Goal: Navigation & Orientation: Find specific page/section

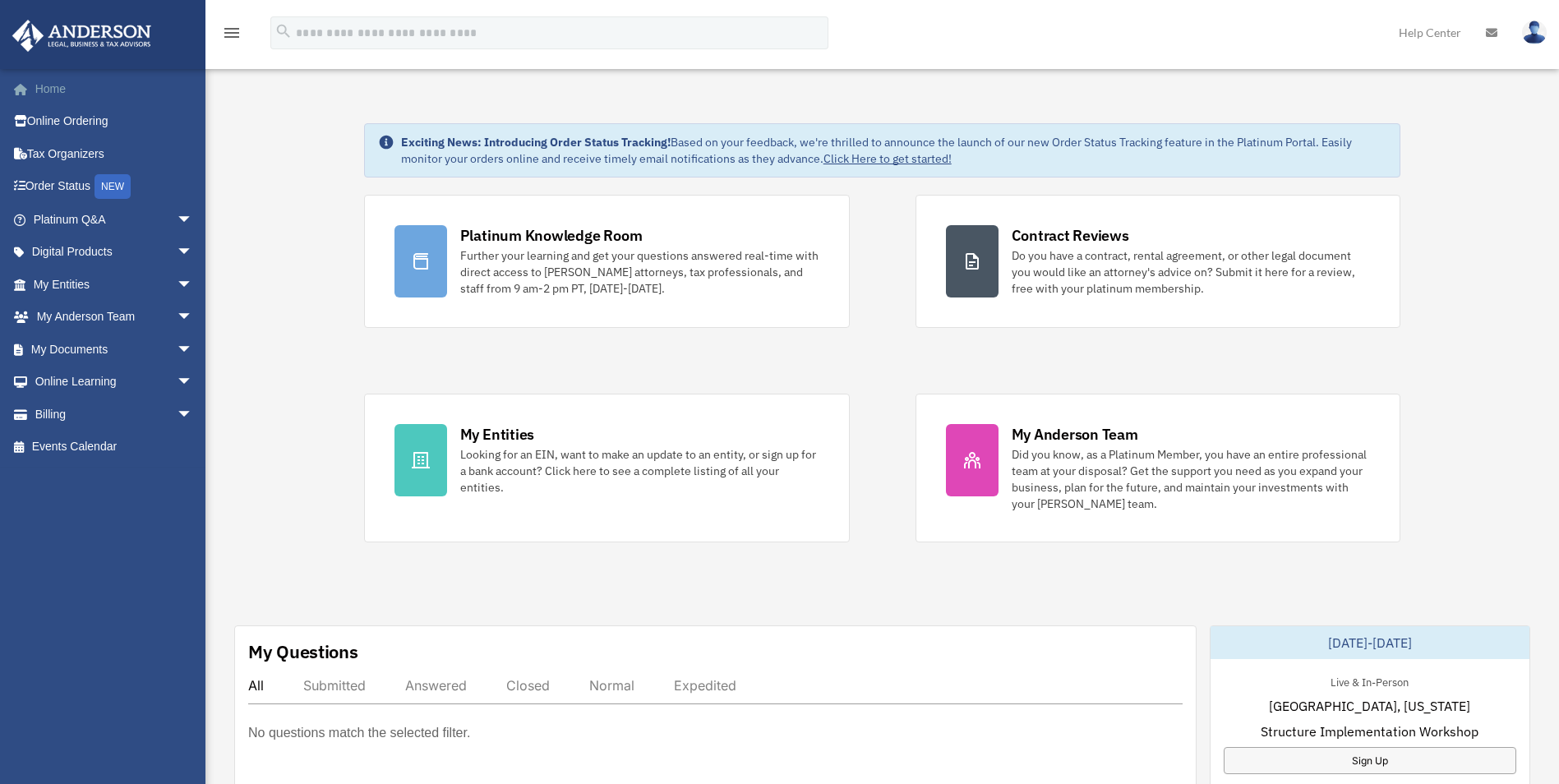
click at [54, 84] on link "Home" at bounding box center [114, 89] width 206 height 32
click at [177, 220] on span "arrow_drop_down" at bounding box center [193, 219] width 32 height 33
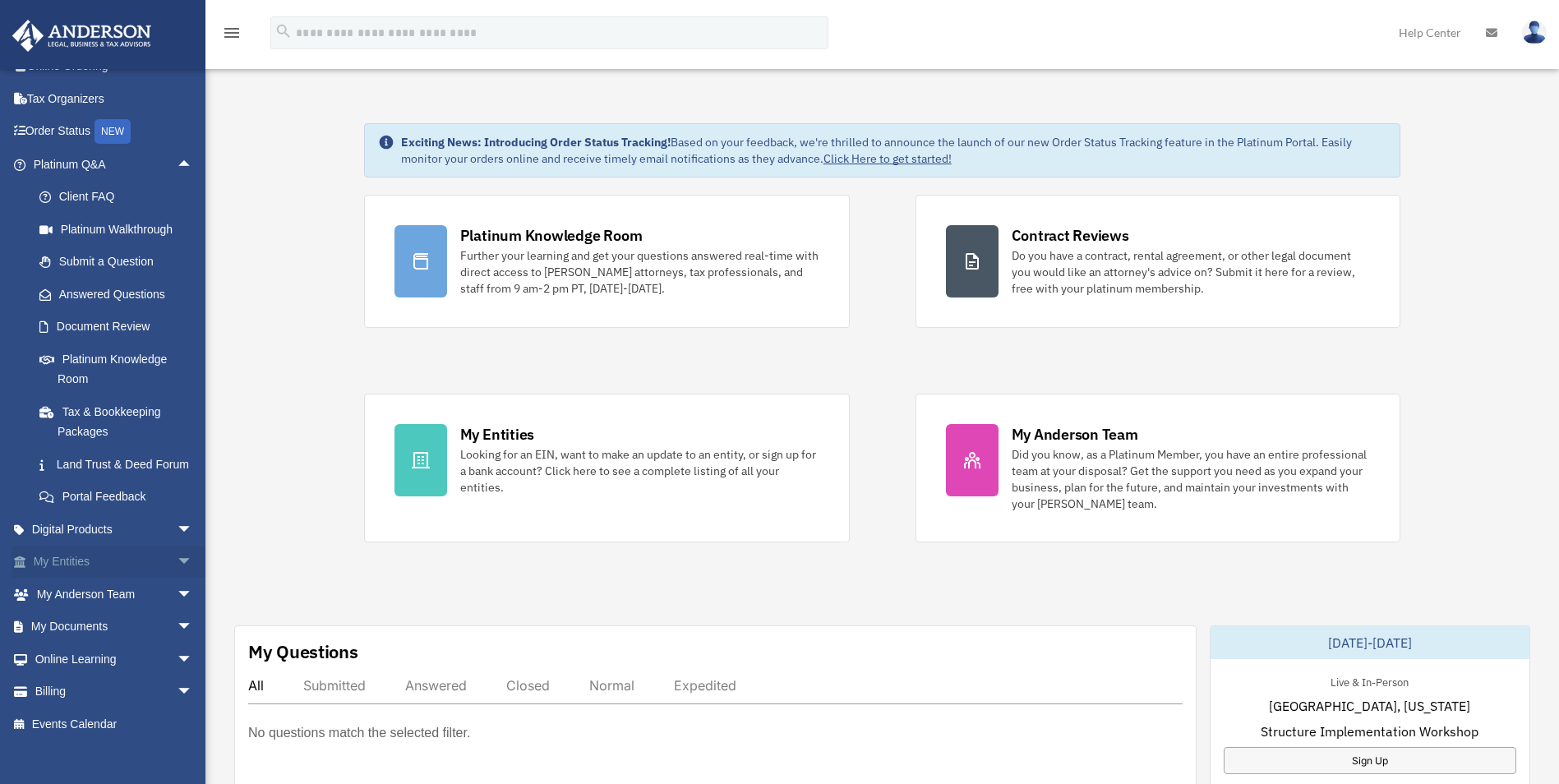
scroll to position [82, 0]
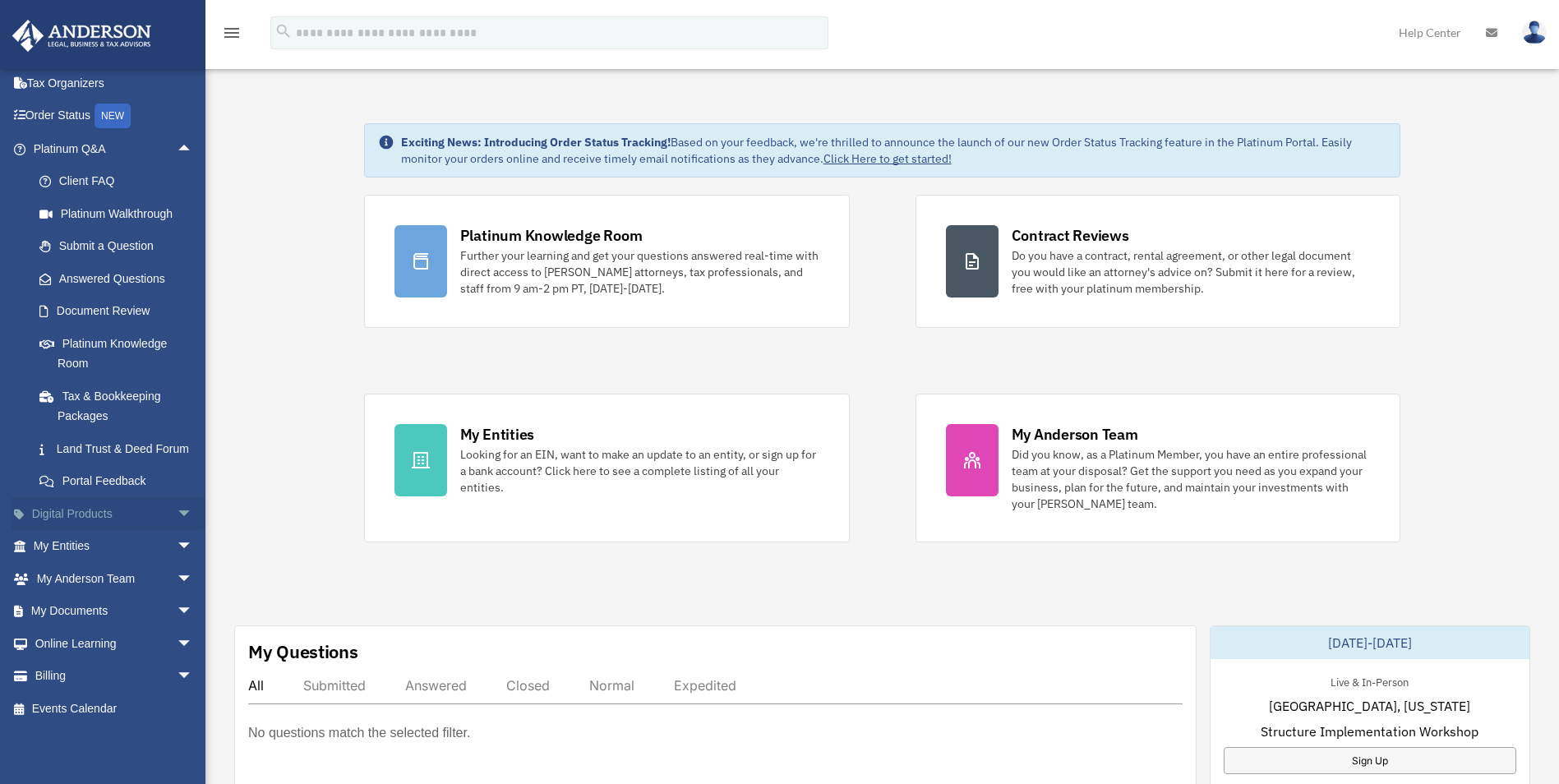
click at [145, 516] on link "Digital Products arrow_drop_down" at bounding box center [114, 513] width 206 height 32
click at [177, 522] on span "arrow_drop_down" at bounding box center [193, 513] width 32 height 33
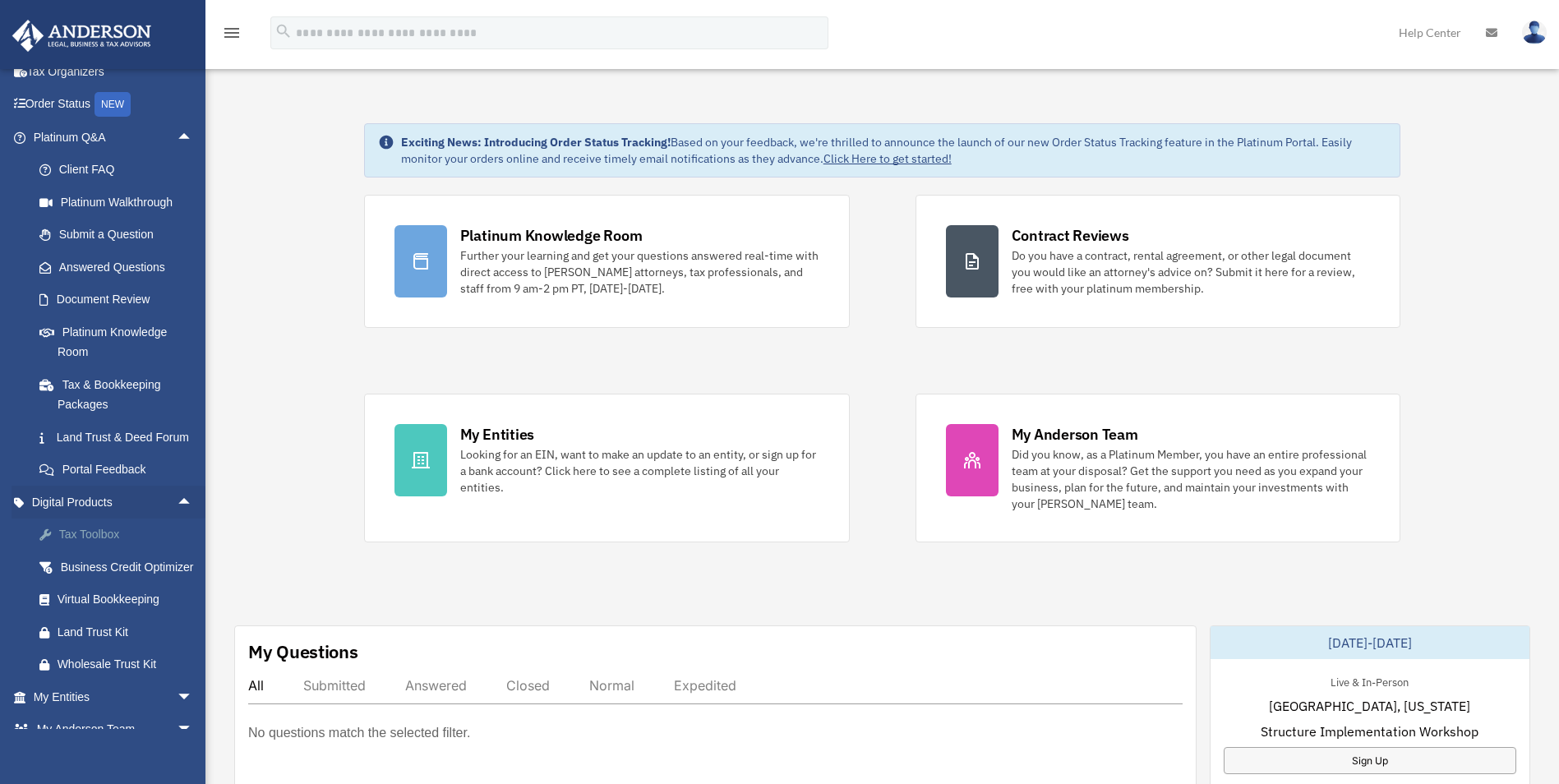
scroll to position [139, 0]
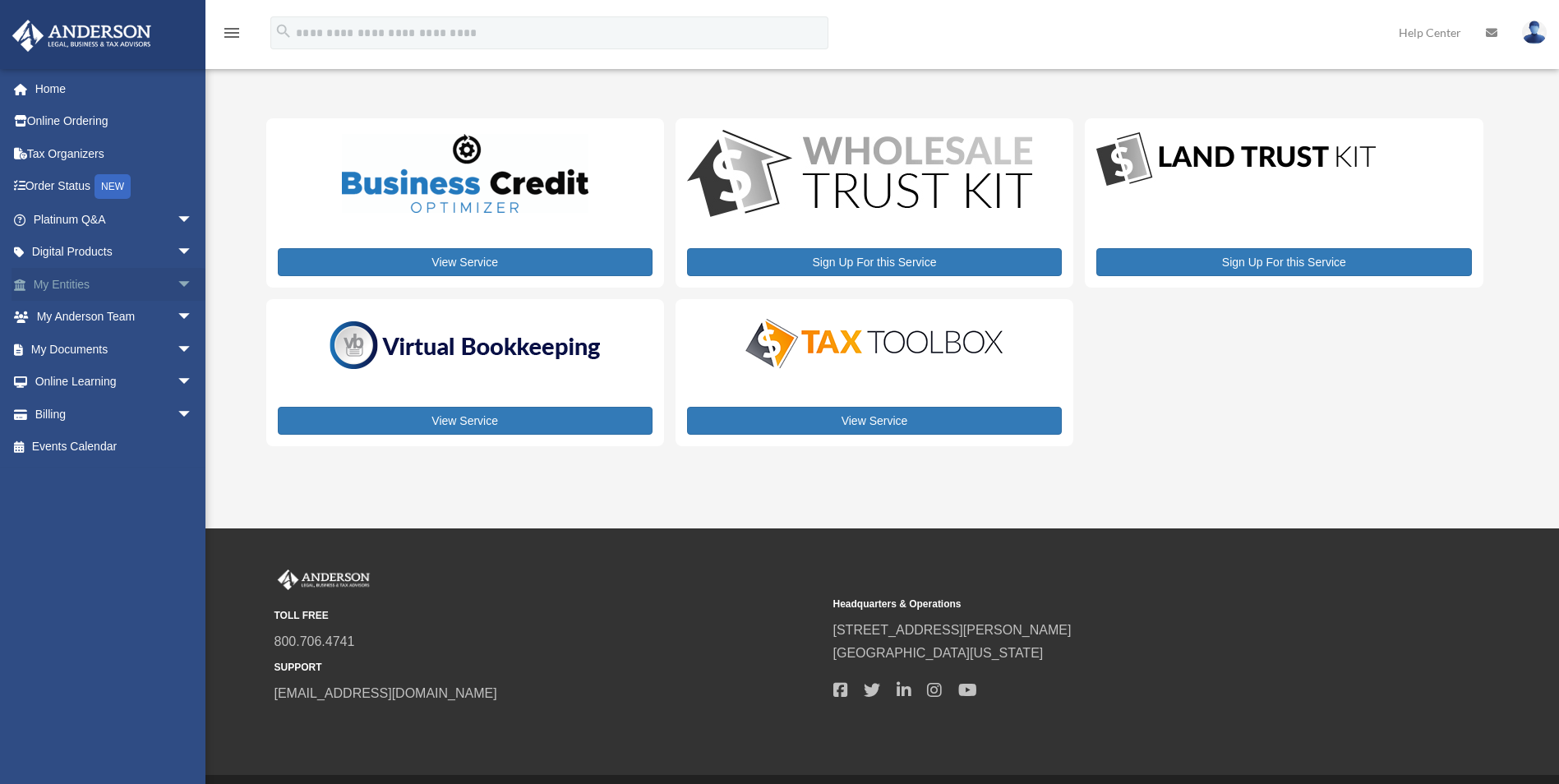
click at [177, 291] on span "arrow_drop_down" at bounding box center [193, 284] width 32 height 33
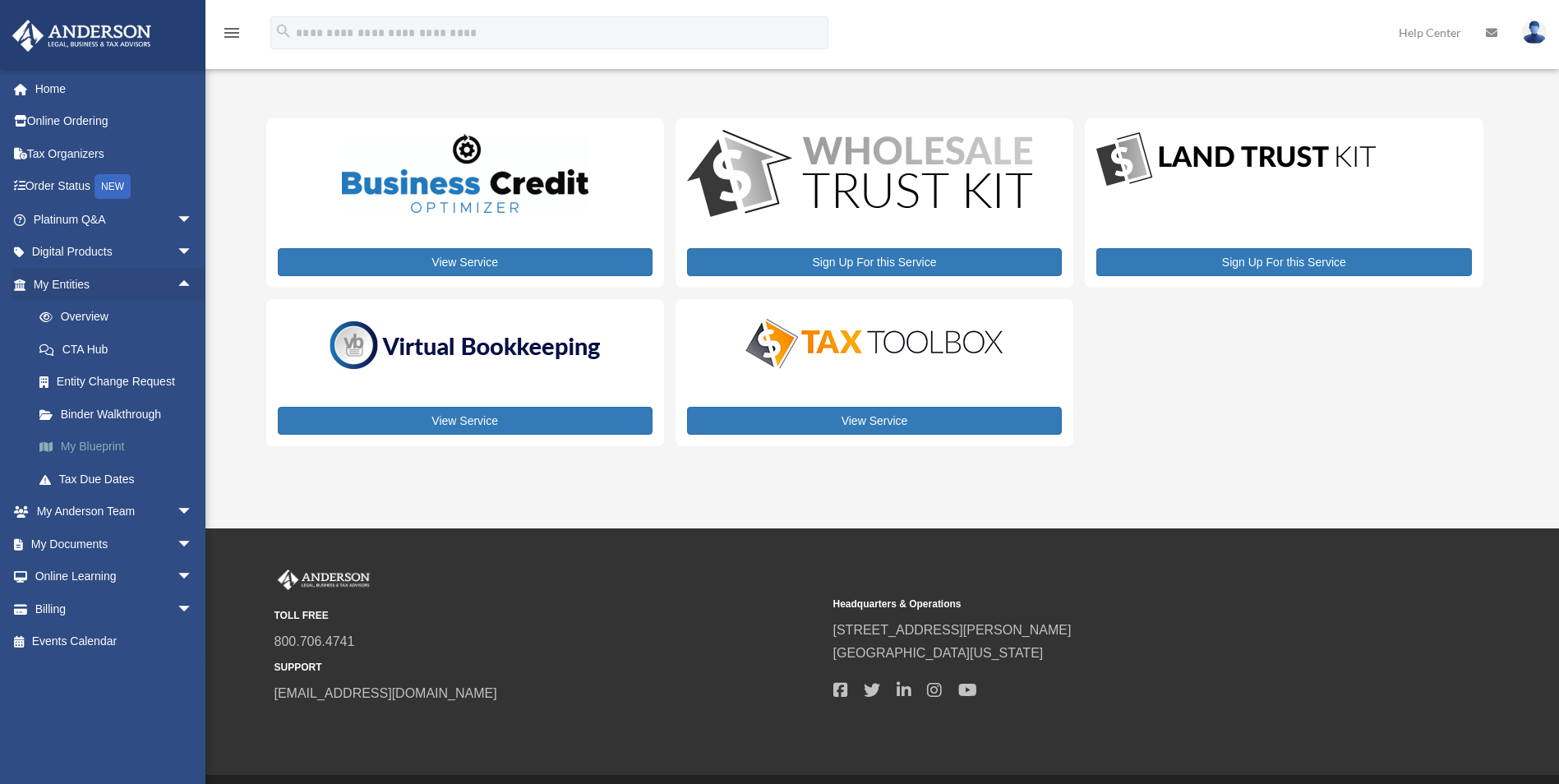
click at [98, 451] on link "My Blueprint" at bounding box center [121, 447] width 195 height 32
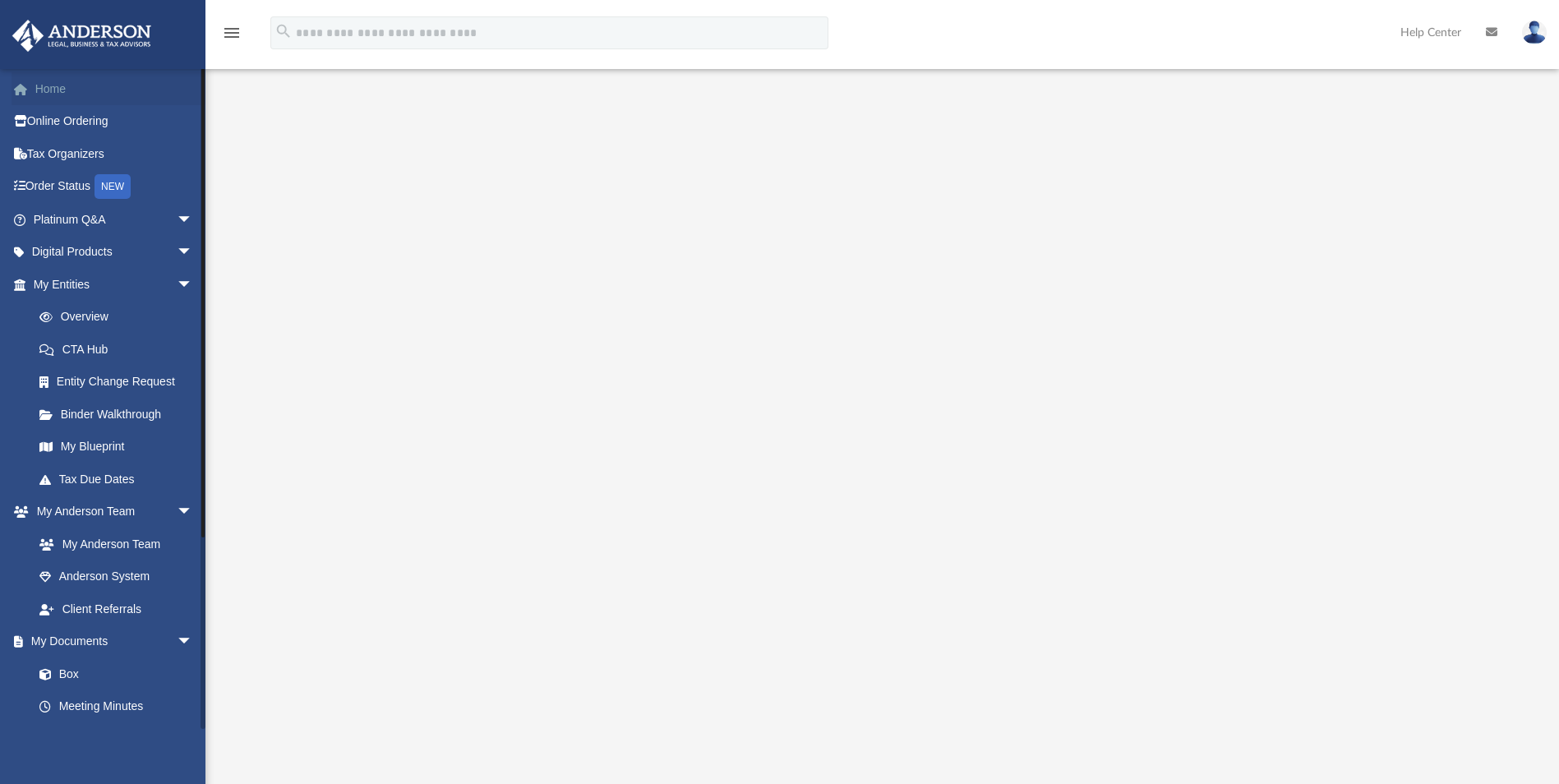
click at [78, 93] on link "Home" at bounding box center [114, 89] width 206 height 32
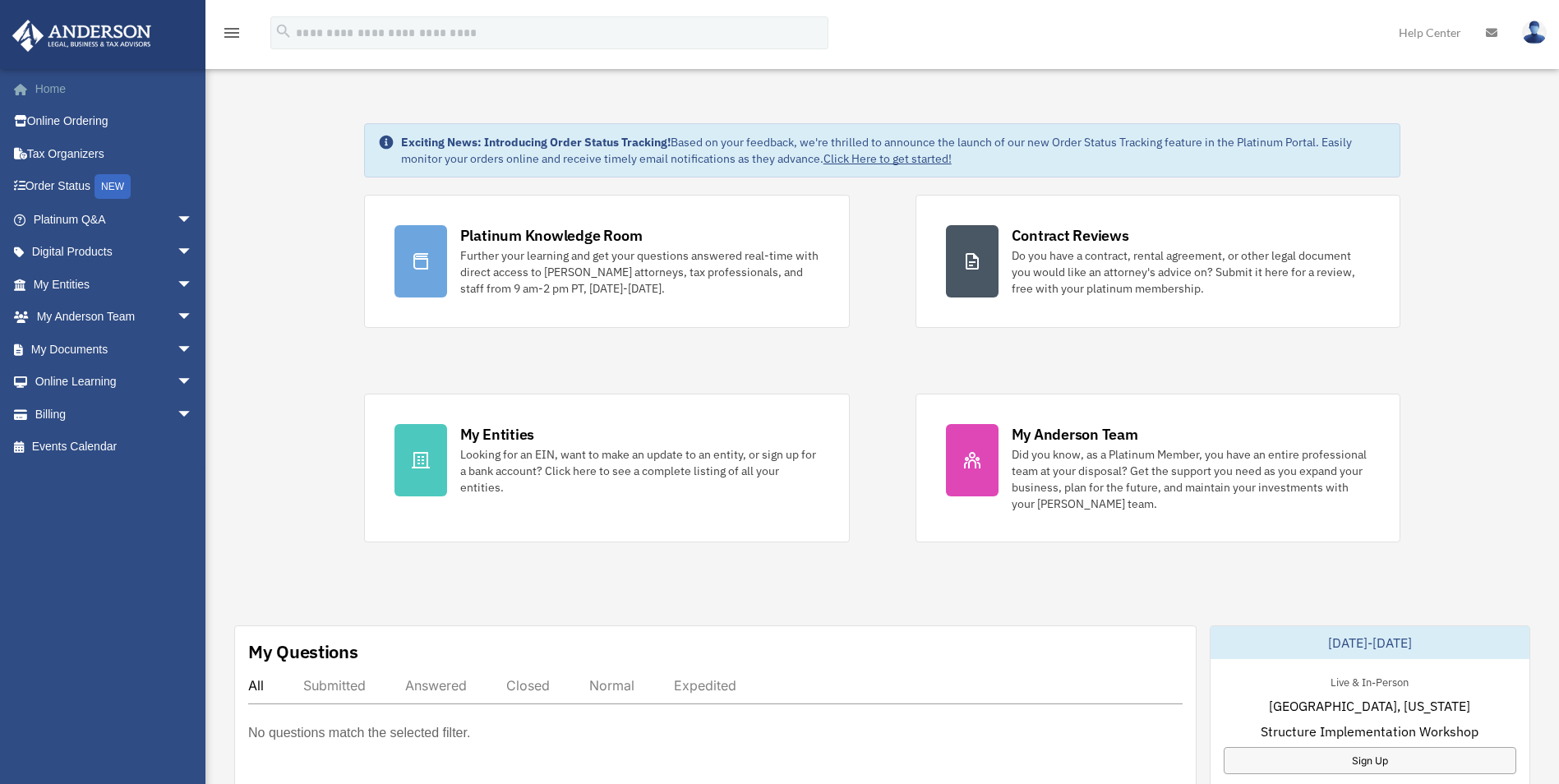
click at [67, 85] on link "Home" at bounding box center [114, 89] width 206 height 32
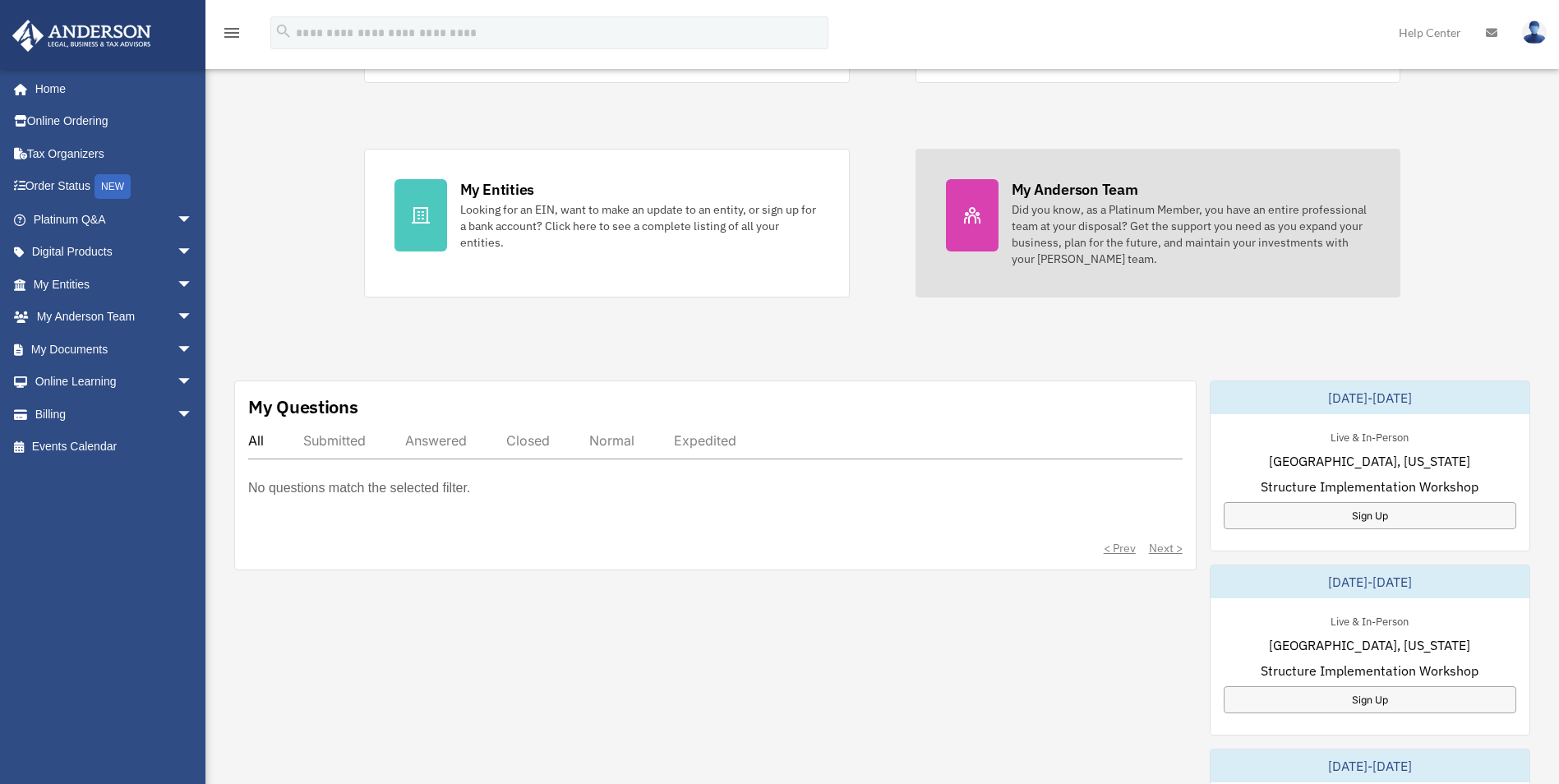
scroll to position [246, 0]
click at [1152, 255] on div "Did you know, as a Platinum Member, you have an entire professional team at you…" at bounding box center [1191, 233] width 359 height 66
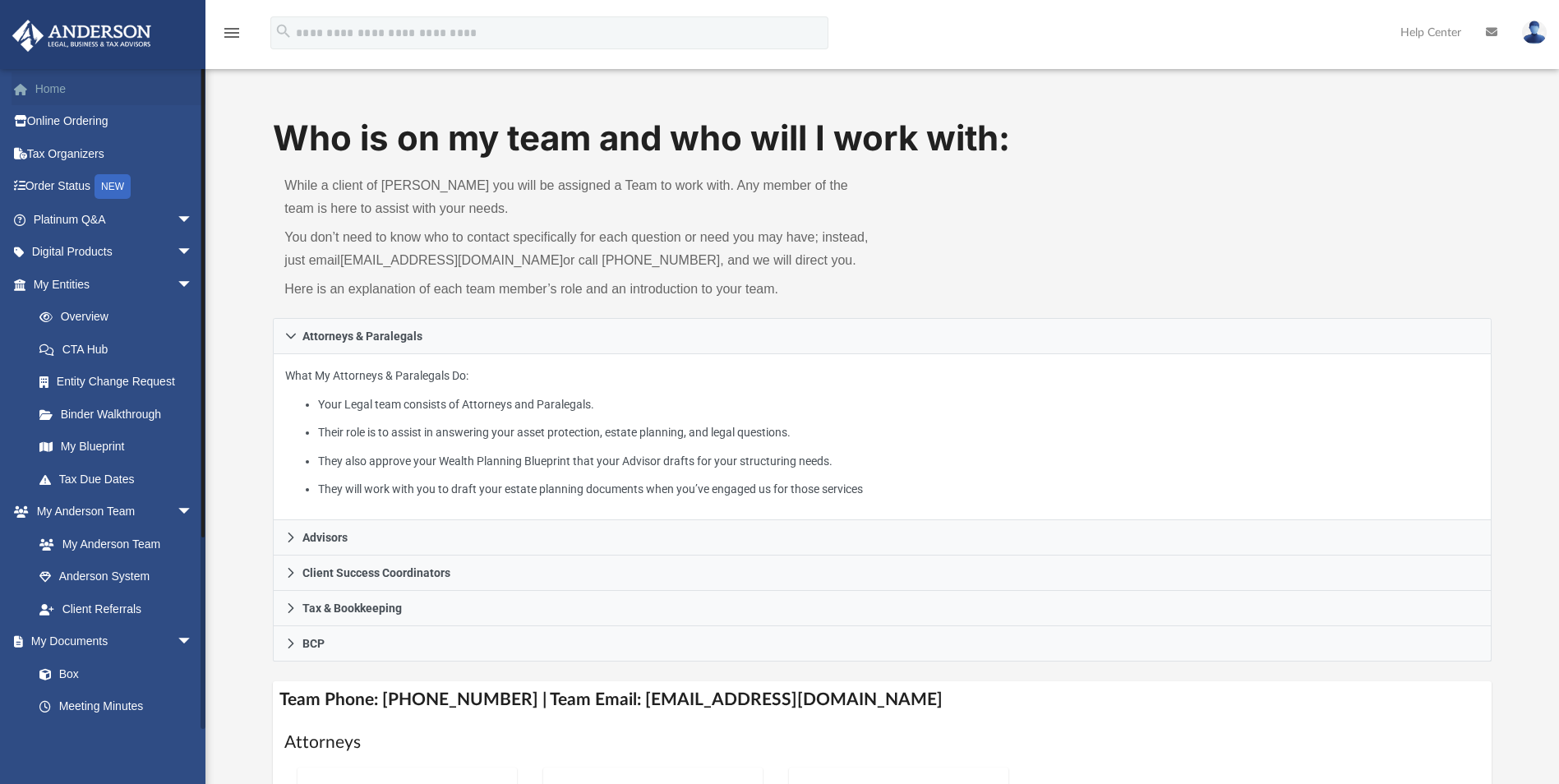
click at [45, 82] on link "Home" at bounding box center [114, 89] width 206 height 32
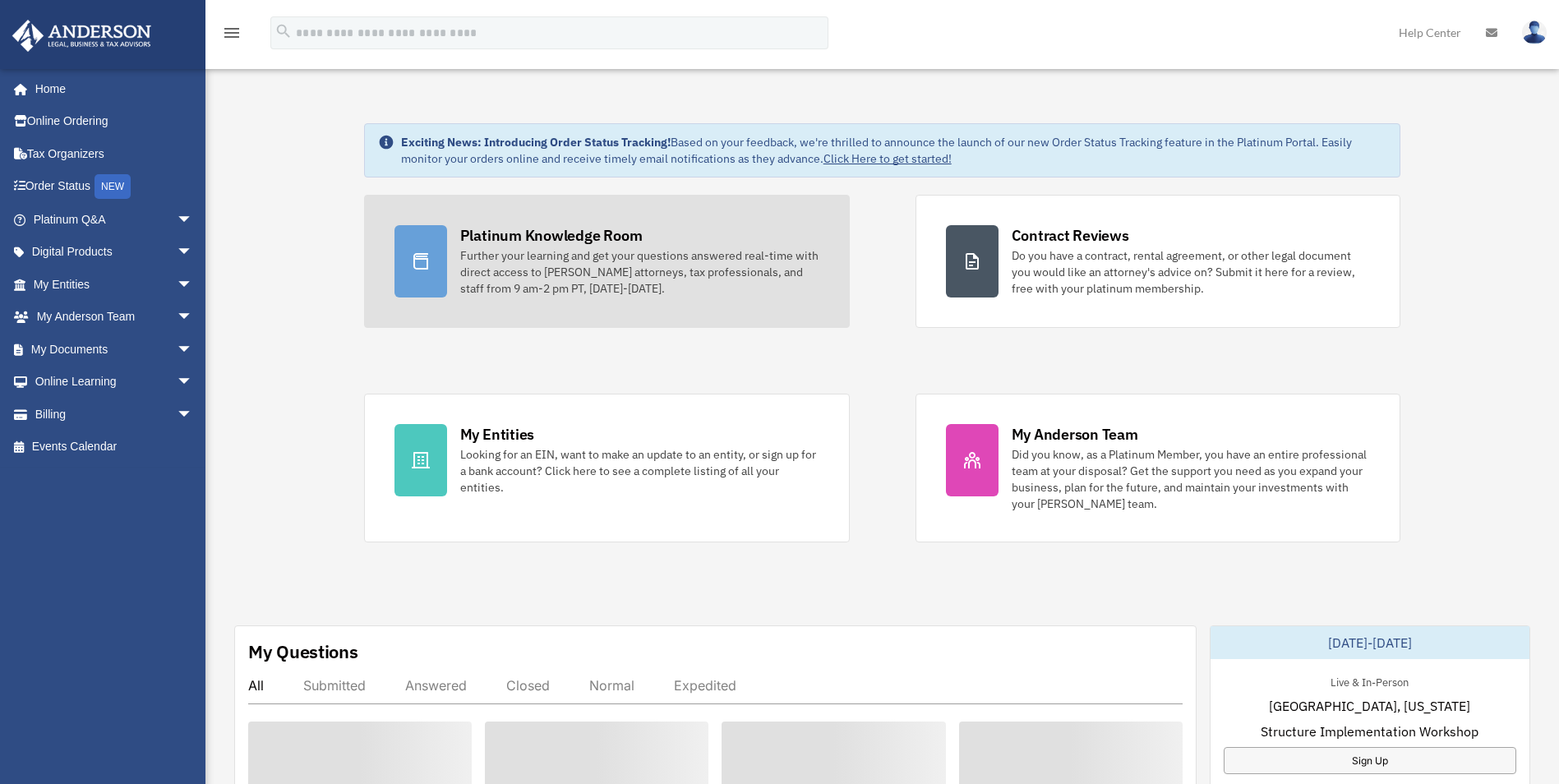
click at [566, 253] on div "Further your learning and get your questions answered real-time with direct acc…" at bounding box center [640, 272] width 359 height 50
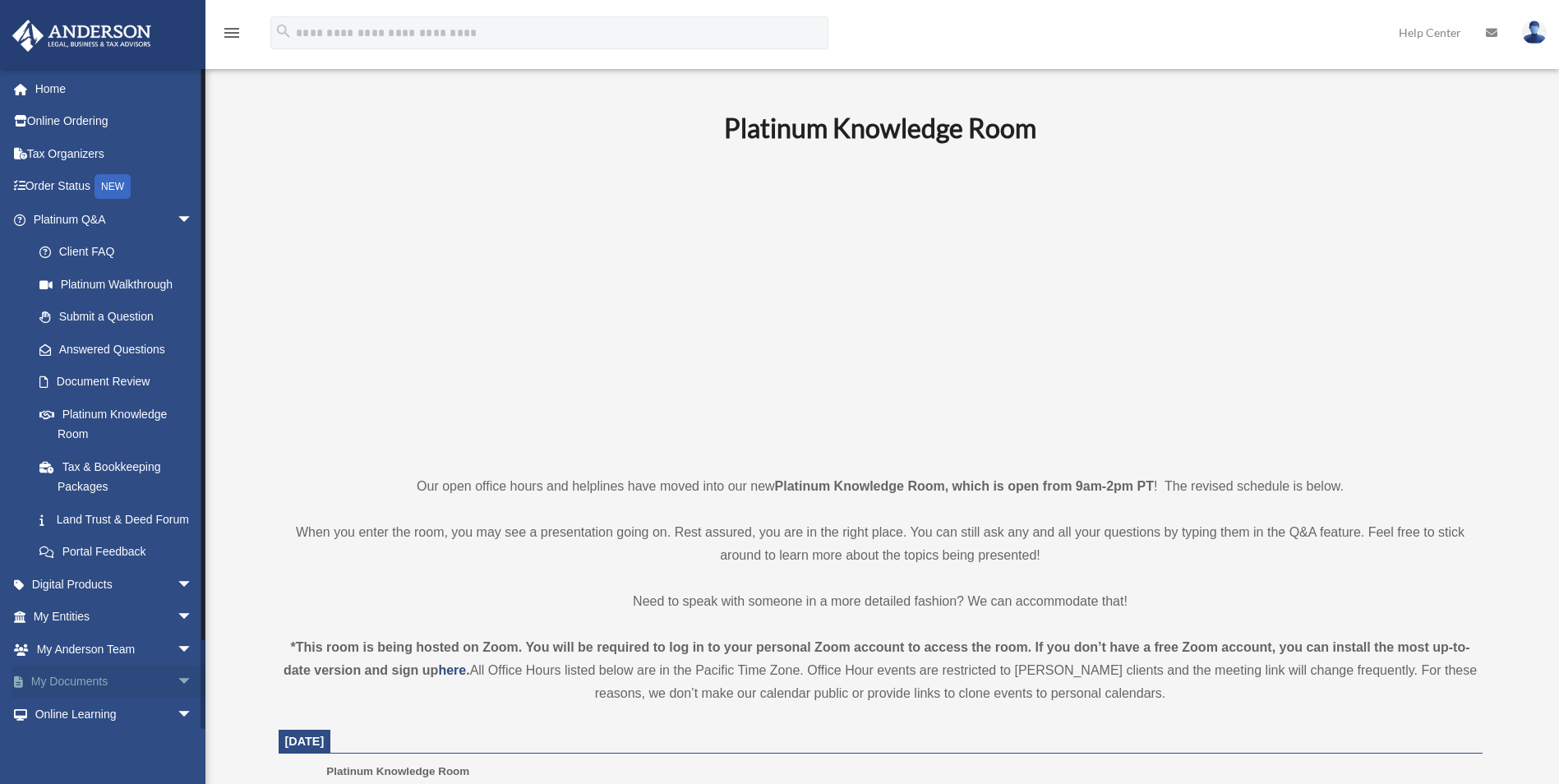
click at [177, 699] on span "arrow_drop_down" at bounding box center [193, 681] width 32 height 33
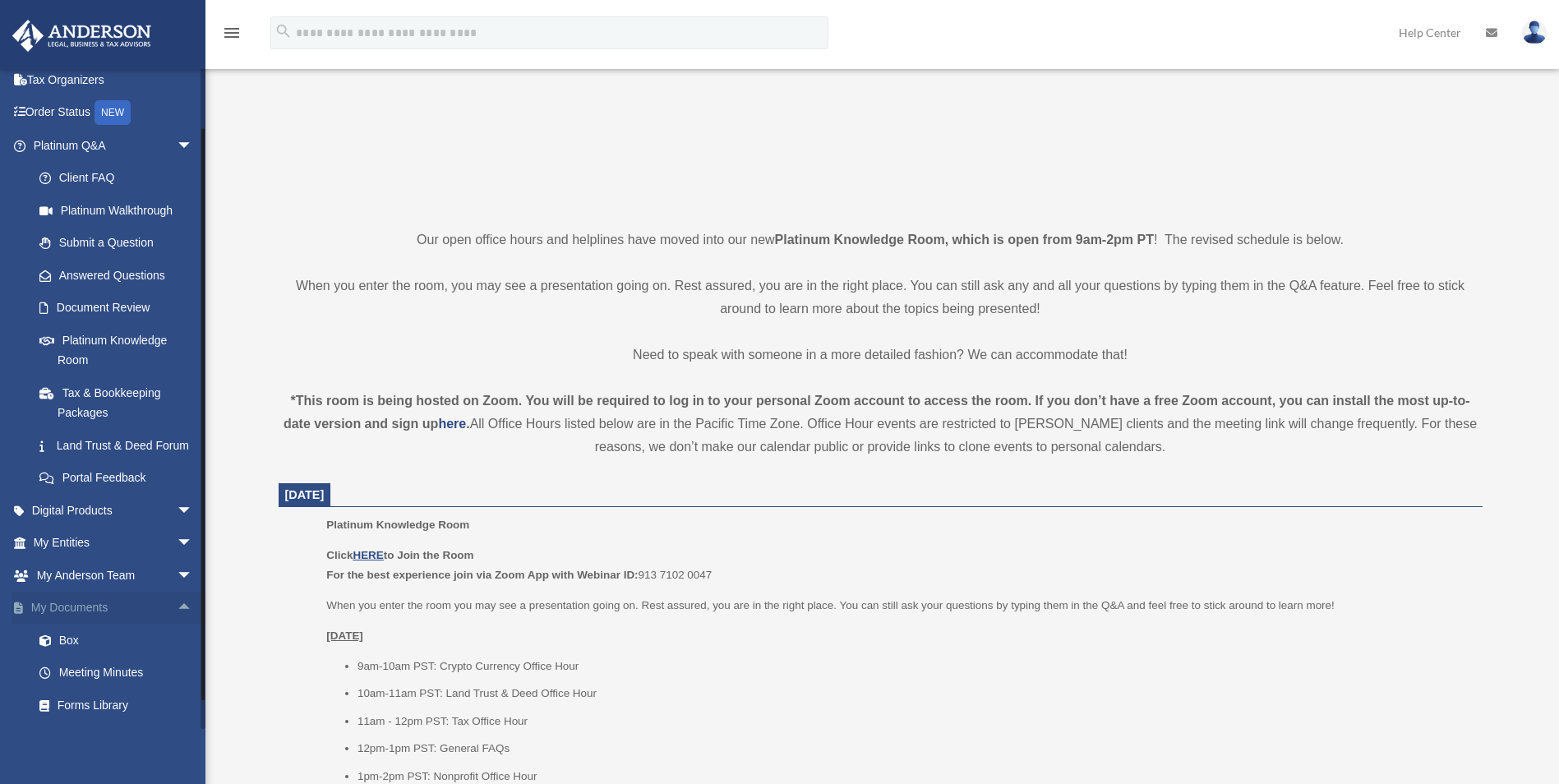
scroll to position [164, 0]
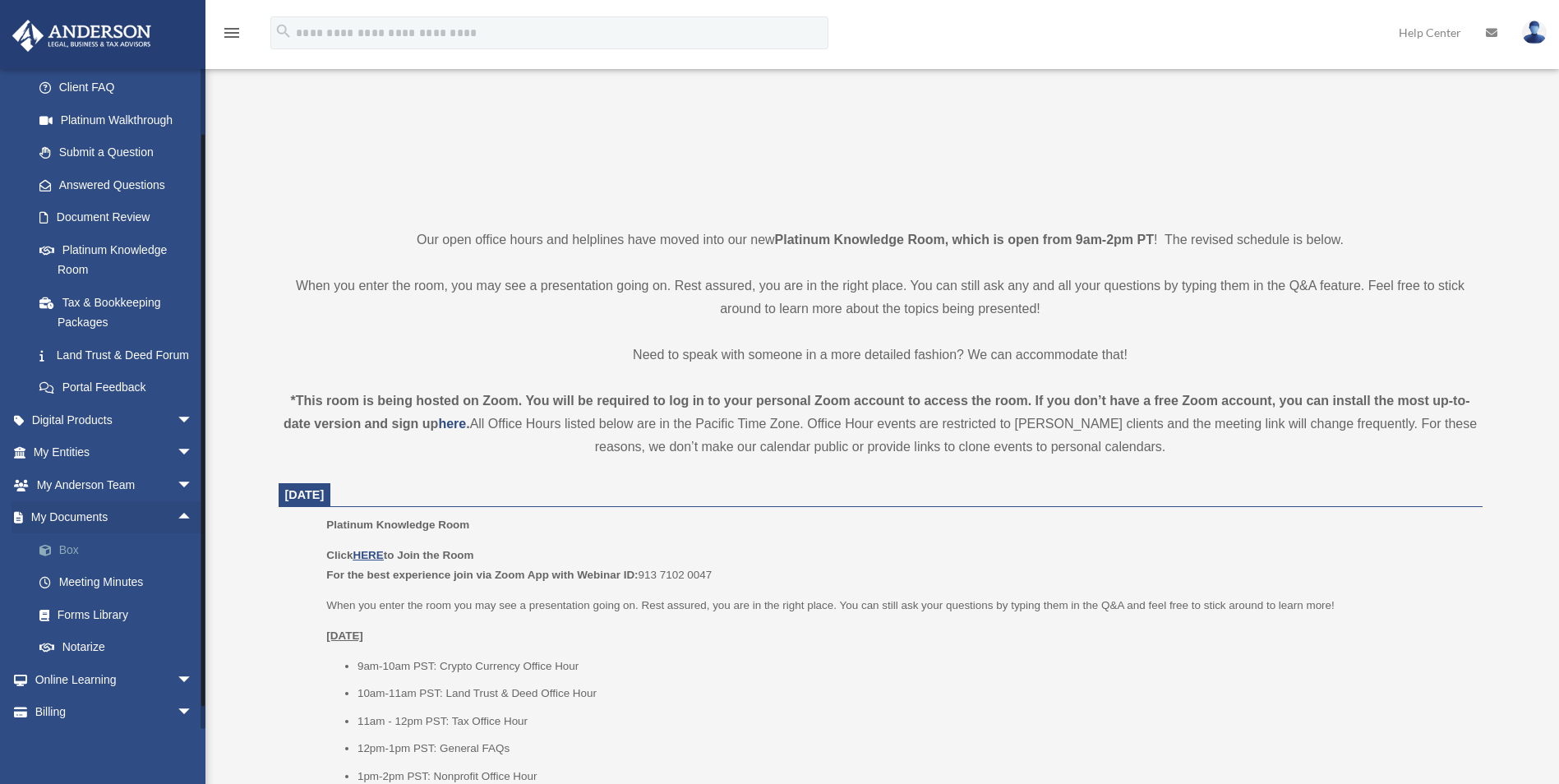
click at [69, 566] on link "Box" at bounding box center [121, 550] width 195 height 32
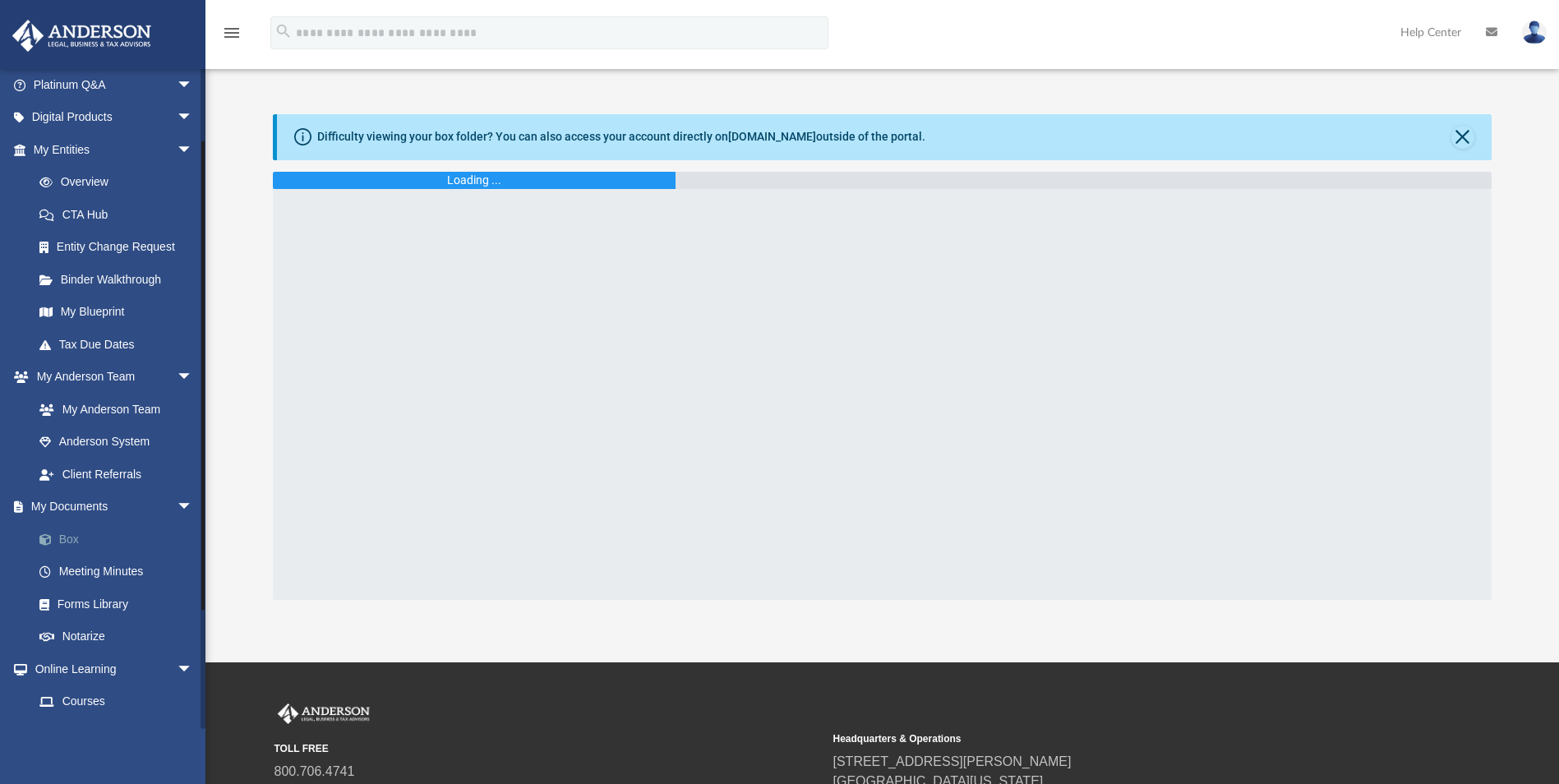
scroll to position [164, 0]
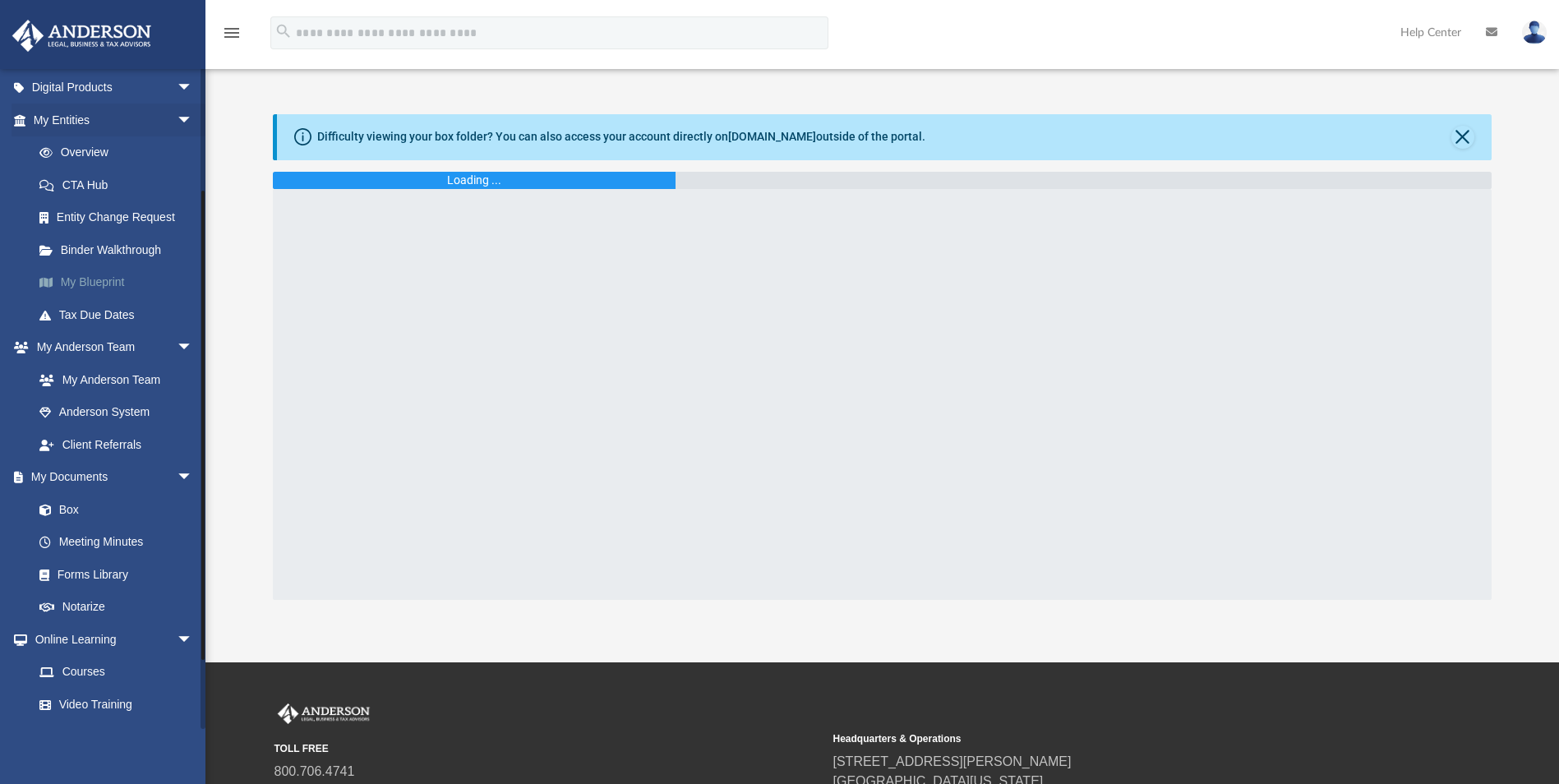
click at [102, 285] on link "My Blueprint" at bounding box center [121, 282] width 195 height 32
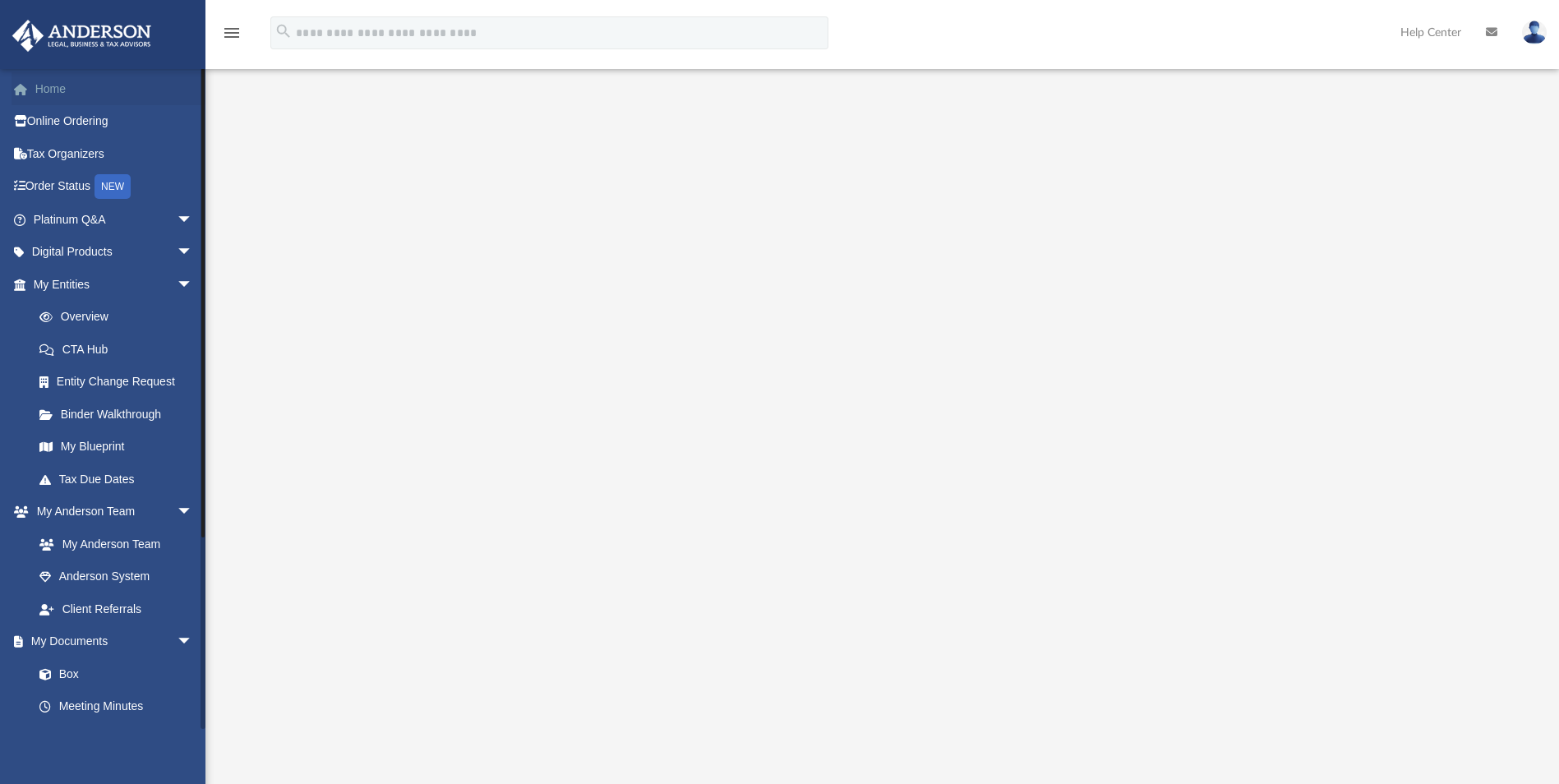
click at [103, 97] on link "Home" at bounding box center [114, 89] width 206 height 32
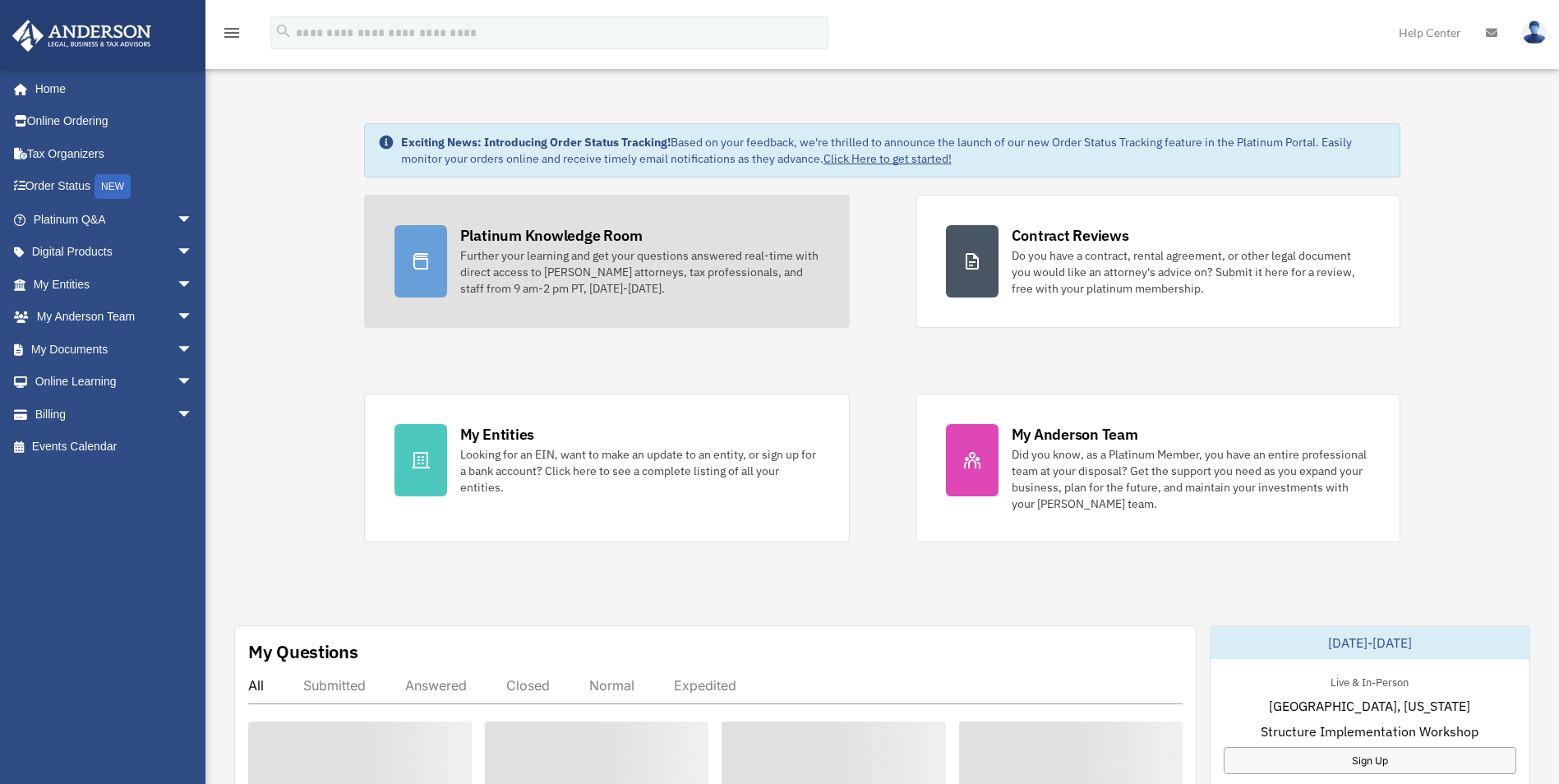
click at [629, 236] on div "Platinum Knowledge Room" at bounding box center [551, 235] width 182 height 21
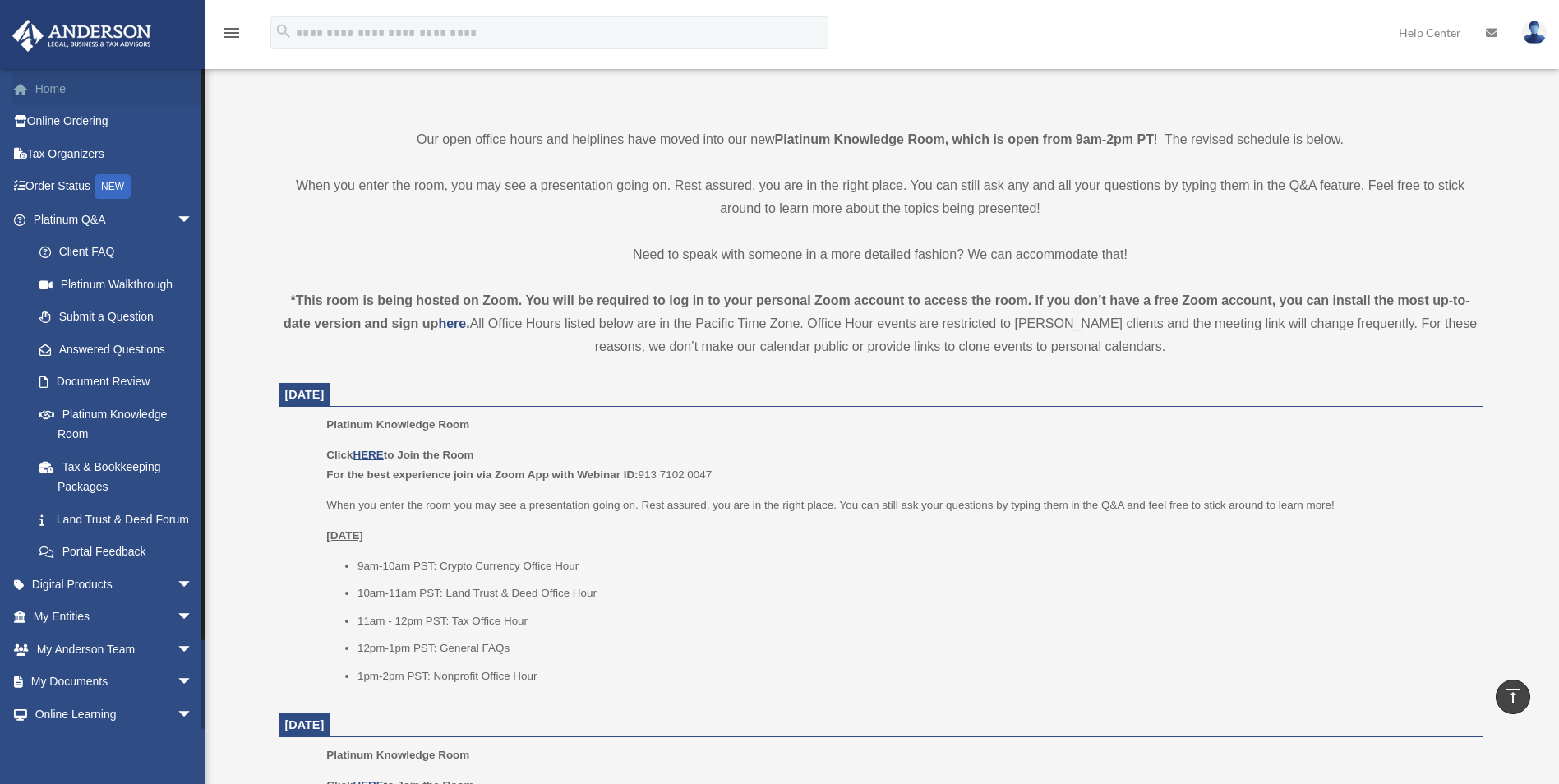
scroll to position [164, 0]
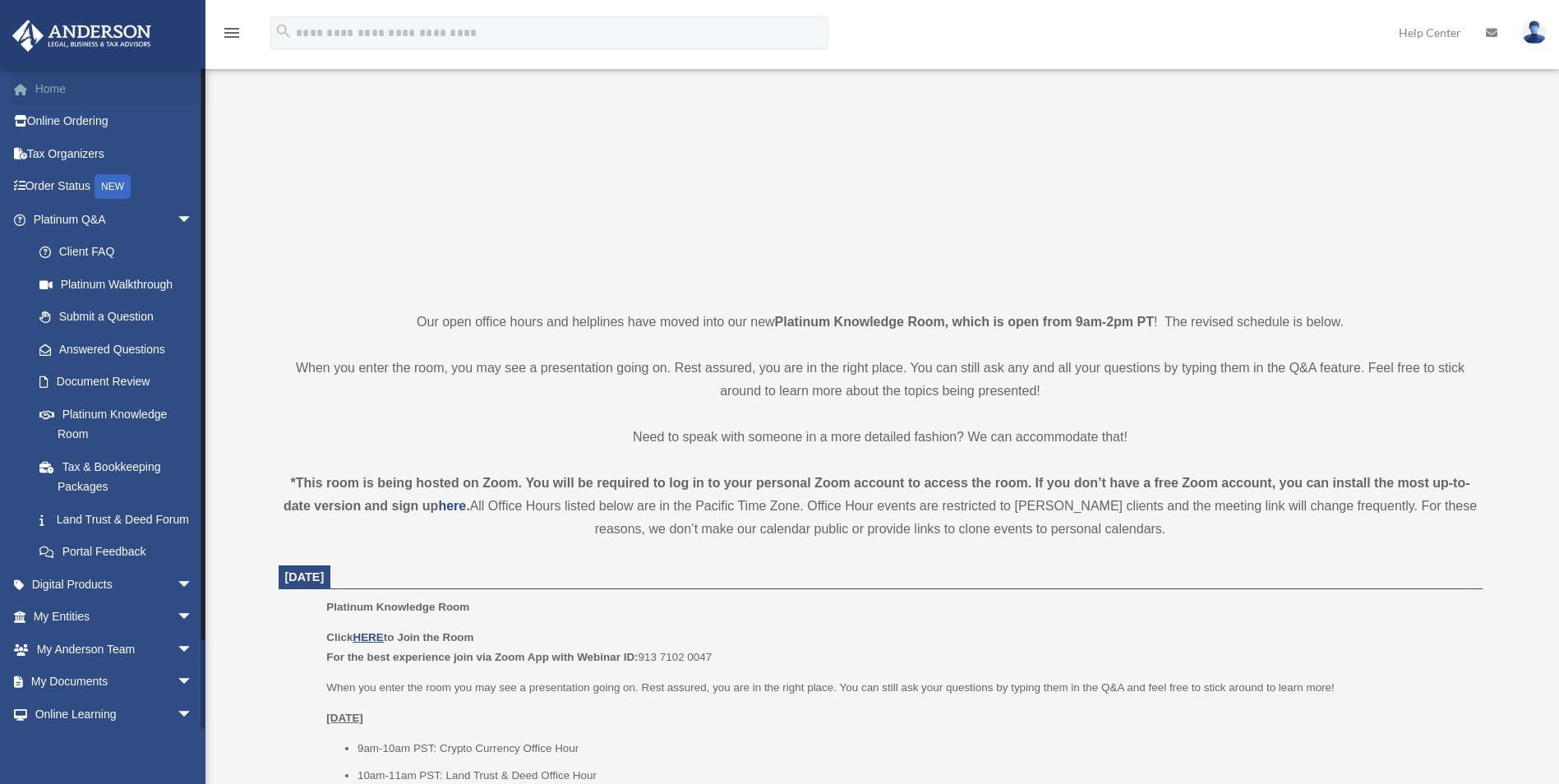
click at [41, 95] on link "Home" at bounding box center [114, 89] width 206 height 32
